Goal: Entertainment & Leisure: Consume media (video, audio)

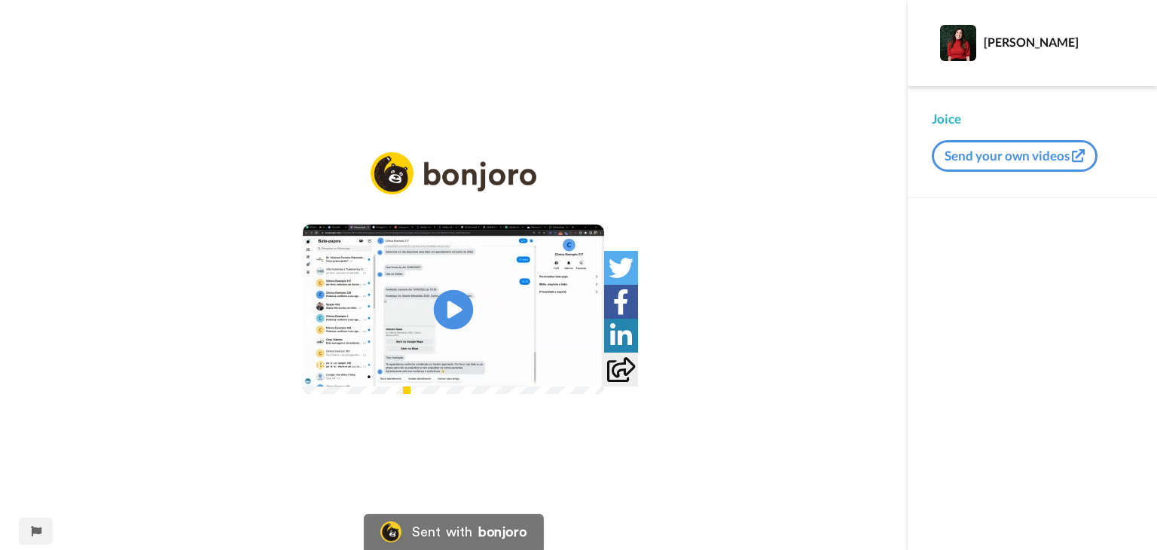
click at [459, 309] on icon "Play/Pause" at bounding box center [454, 310] width 40 height 72
click at [413, 394] on video at bounding box center [453, 308] width 301 height 169
click at [786, 152] on div "Play/Pause 1:56 / 4:19" at bounding box center [454, 284] width 908 height 265
click at [473, 257] on video at bounding box center [453, 308] width 301 height 169
click at [117, 482] on div "Play/Pause 1:57 / 4:19" at bounding box center [454, 275] width 908 height 550
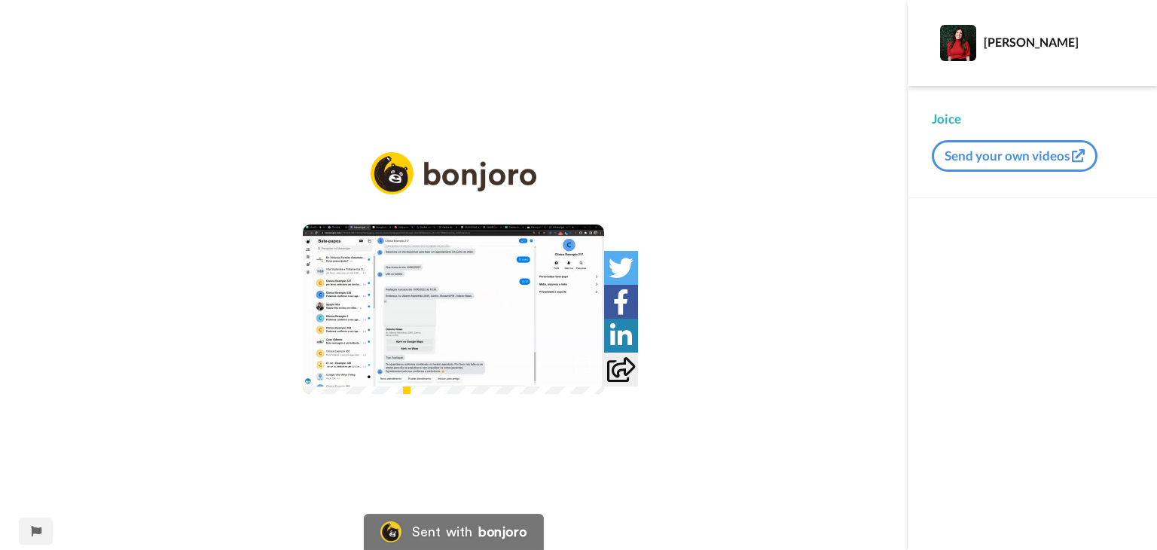
click at [377, 70] on div "Play/Pause 1:59 / 4:19" at bounding box center [454, 275] width 908 height 550
click at [881, 201] on div "Play/Pause 2:07 / 4:19" at bounding box center [454, 284] width 908 height 265
click at [1105, 6] on div "[PERSON_NAME]" at bounding box center [1032, 43] width 249 height 86
drag, startPoint x: 831, startPoint y: 52, endPoint x: 742, endPoint y: 2, distance: 101.8
click at [829, 52] on div "Play/Pause 2:08 / 4:19" at bounding box center [454, 275] width 908 height 550
